Goal: Task Accomplishment & Management: Use online tool/utility

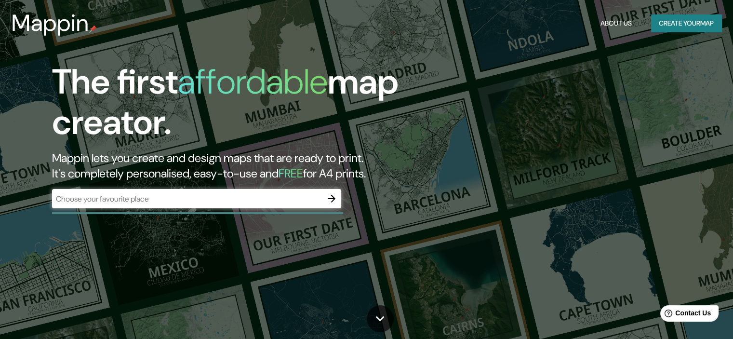
click at [180, 192] on div "​" at bounding box center [196, 198] width 289 height 19
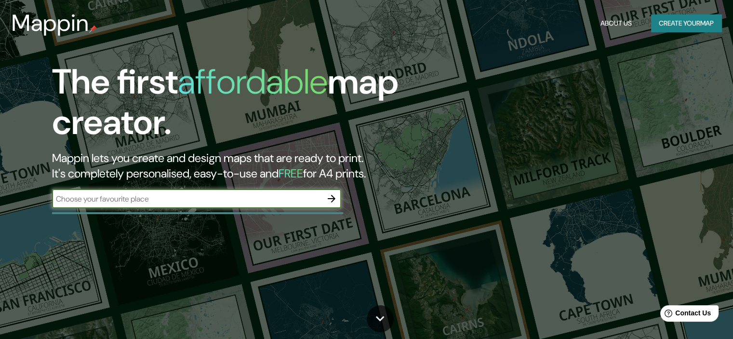
click at [332, 204] on icon "button" at bounding box center [332, 199] width 12 height 12
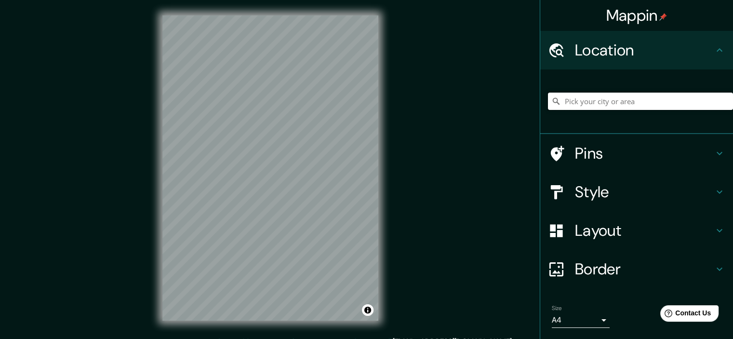
click at [584, 101] on input "Pick your city or area" at bounding box center [640, 101] width 185 height 17
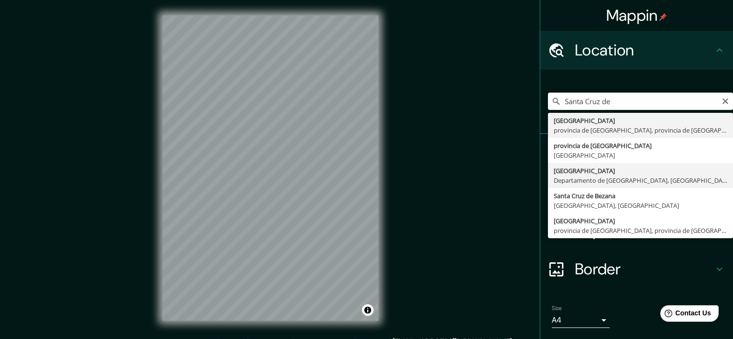
type input "[GEOGRAPHIC_DATA][PERSON_NAME], [GEOGRAPHIC_DATA][PERSON_NAME], [GEOGRAPHIC_DAT…"
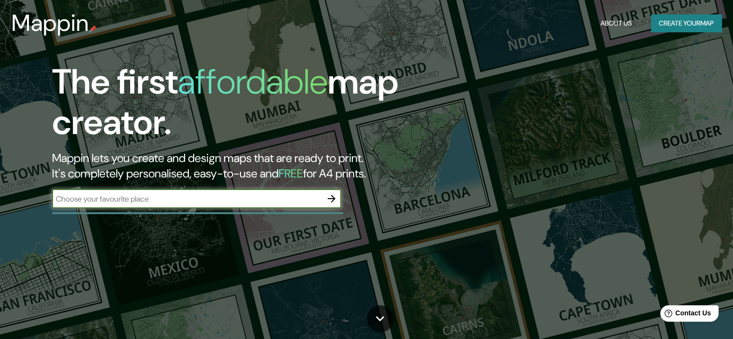
click at [328, 202] on icon "button" at bounding box center [332, 199] width 12 height 12
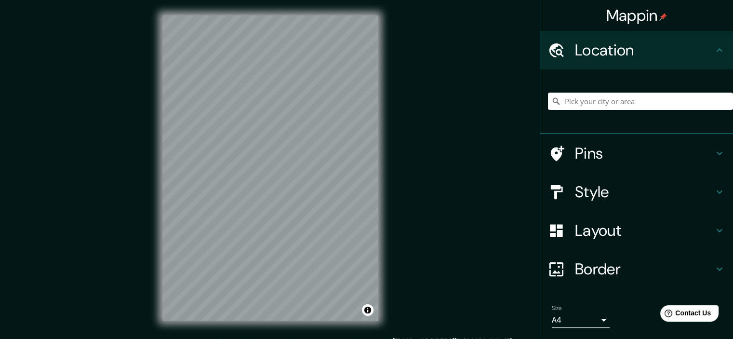
click at [573, 103] on input "Pick your city or area" at bounding box center [640, 101] width 185 height 17
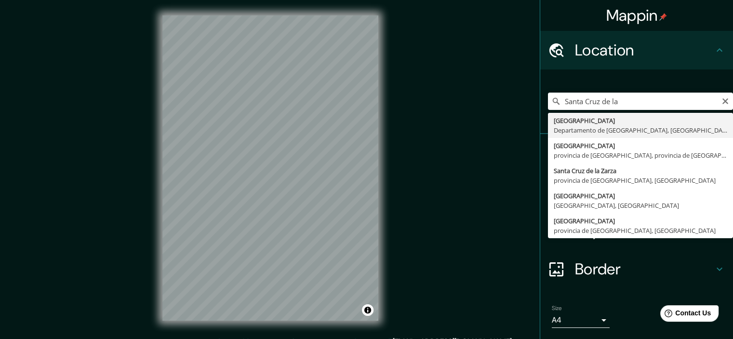
type input "[GEOGRAPHIC_DATA][PERSON_NAME], [GEOGRAPHIC_DATA][PERSON_NAME], [GEOGRAPHIC_DAT…"
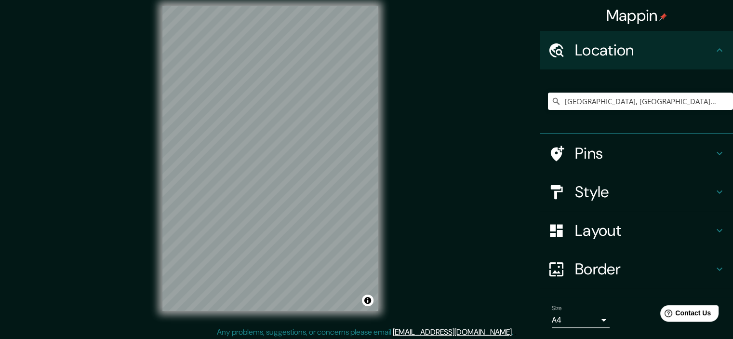
scroll to position [12, 0]
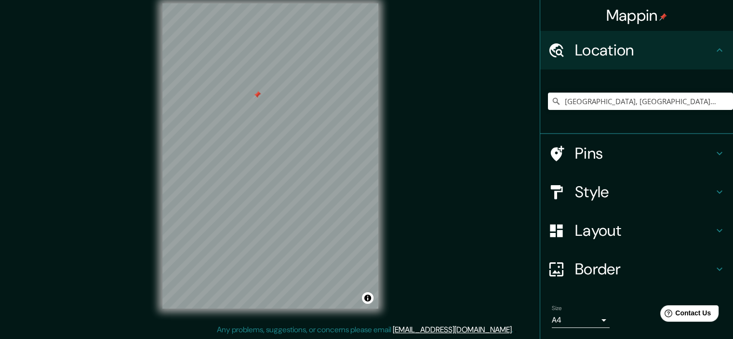
drag, startPoint x: 252, startPoint y: 94, endPoint x: 265, endPoint y: 104, distance: 16.5
click at [261, 99] on div at bounding box center [257, 95] width 8 height 8
click at [264, 102] on div at bounding box center [266, 103] width 8 height 8
click at [287, 55] on div at bounding box center [289, 55] width 8 height 8
drag, startPoint x: 287, startPoint y: 55, endPoint x: 427, endPoint y: 155, distance: 171.8
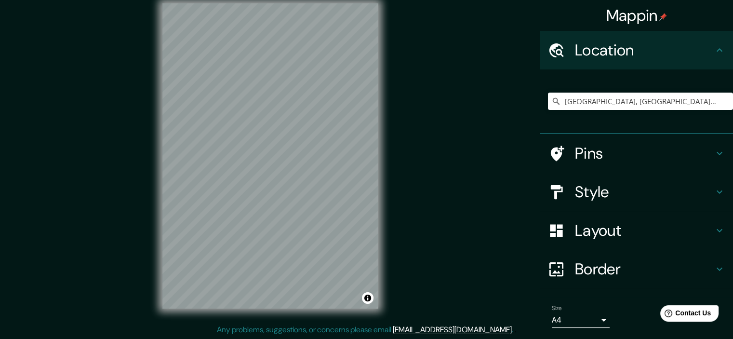
click at [427, 155] on div "Mappin Location Santa Cruz de la Sierra, Departamento de Santa Cruz, Bolivia Pi…" at bounding box center [366, 163] width 733 height 351
drag, startPoint x: 385, startPoint y: 131, endPoint x: 447, endPoint y: 208, distance: 98.7
click at [447, 208] on div "Mappin Location Santa Cruz de la Sierra, Departamento de Santa Cruz, Bolivia Pi…" at bounding box center [366, 163] width 733 height 351
click at [589, 234] on h4 "Layout" at bounding box center [644, 230] width 139 height 19
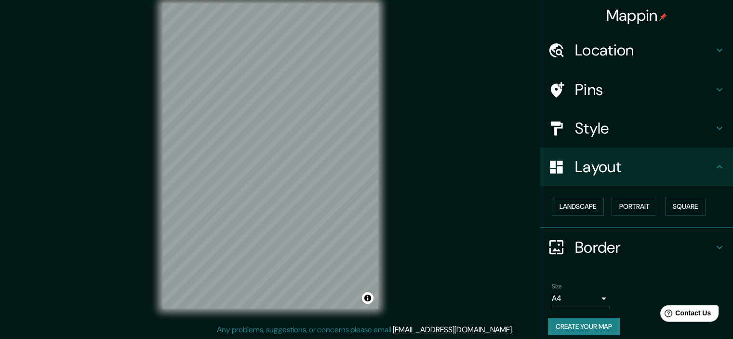
scroll to position [7, 0]
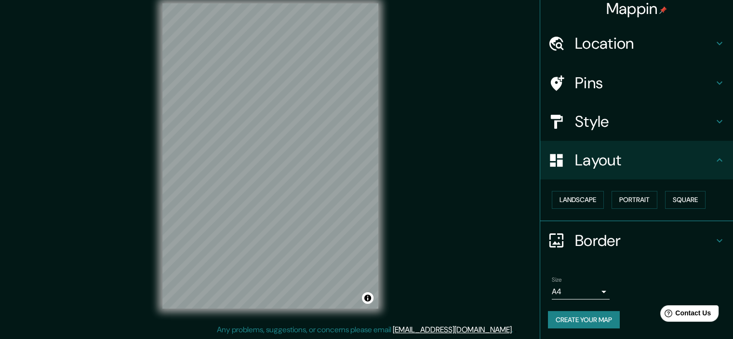
click at [602, 240] on h4 "Border" at bounding box center [644, 240] width 139 height 19
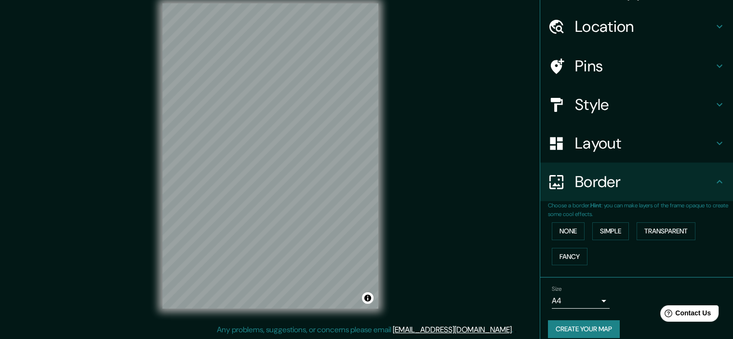
scroll to position [33, 0]
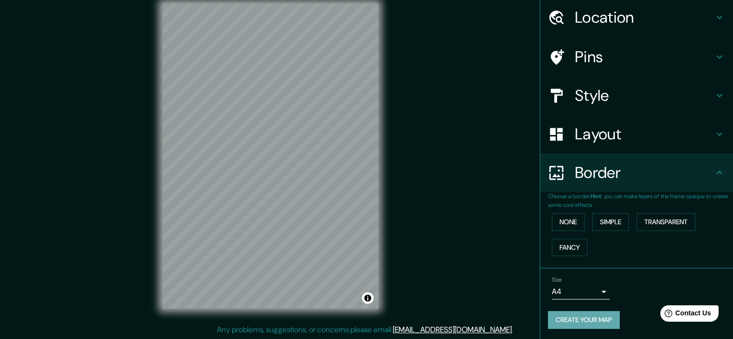
click at [594, 317] on button "Create your map" at bounding box center [584, 320] width 72 height 18
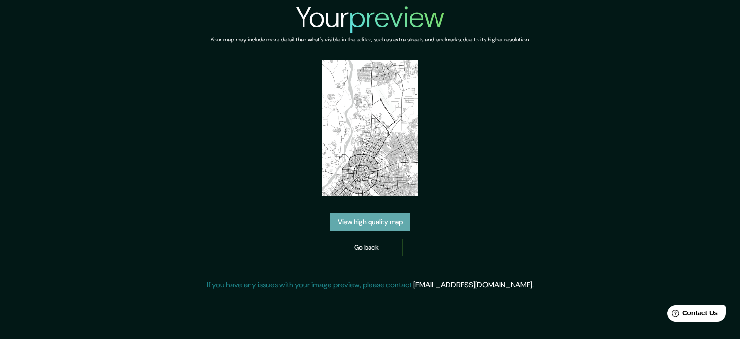
click at [366, 214] on link "View high quality map" at bounding box center [370, 222] width 80 height 18
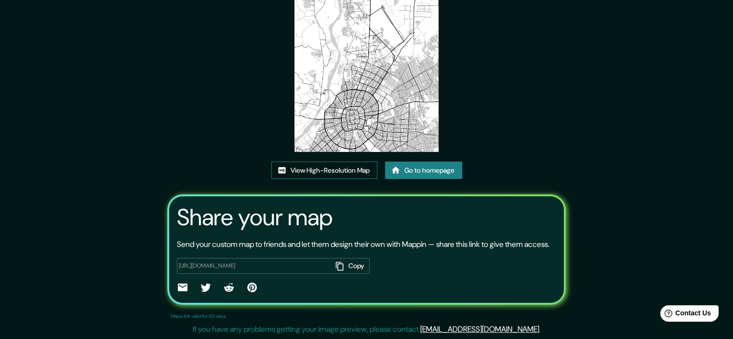
scroll to position [105, 0]
click at [303, 161] on link "View High-Resolution Map" at bounding box center [324, 170] width 106 height 18
click at [420, 161] on link "Go to homepage" at bounding box center [423, 170] width 77 height 18
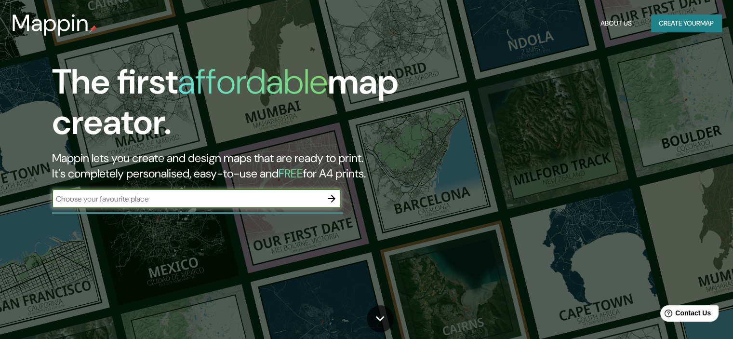
click at [280, 192] on div "​" at bounding box center [196, 198] width 289 height 19
type input "[GEOGRAPHIC_DATA][PERSON_NAME]"
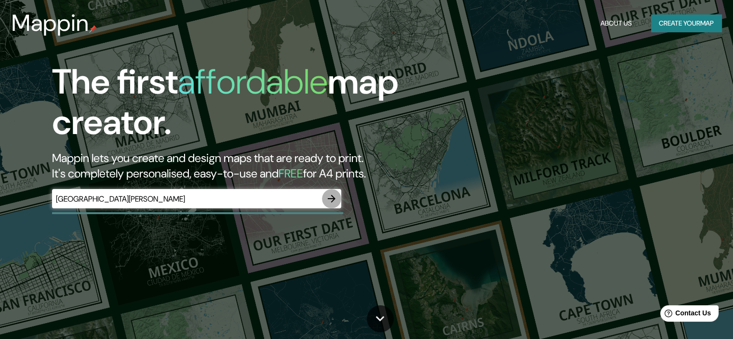
click at [334, 201] on icon "button" at bounding box center [332, 199] width 12 height 12
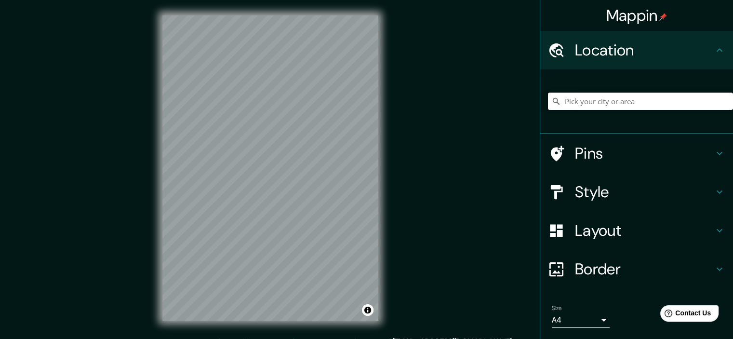
click at [581, 109] on input "Pick your city or area" at bounding box center [640, 101] width 185 height 17
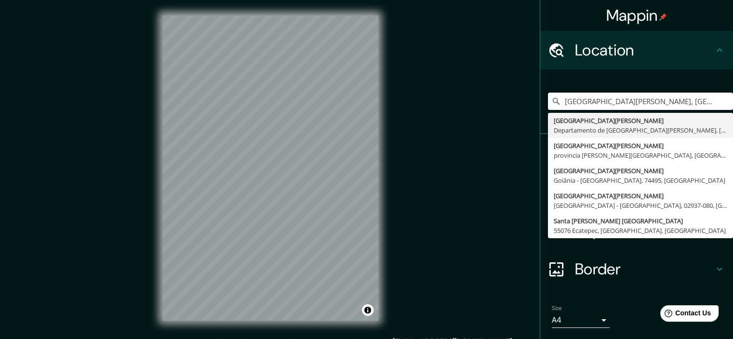
type input "[GEOGRAPHIC_DATA][PERSON_NAME], [GEOGRAPHIC_DATA][PERSON_NAME], [GEOGRAPHIC_DAT…"
